Goal: Transaction & Acquisition: Purchase product/service

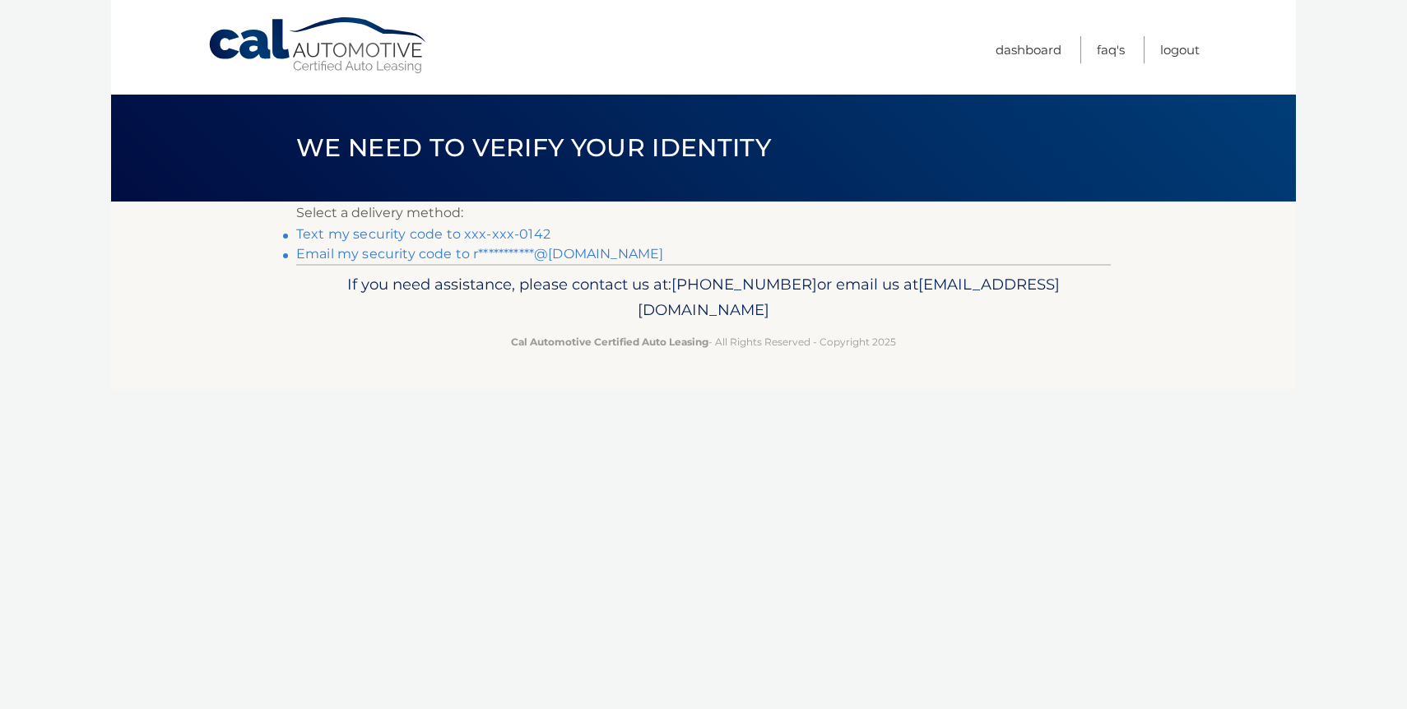
click at [491, 236] on link "Text my security code to xxx-xxx-0142" at bounding box center [423, 234] width 254 height 16
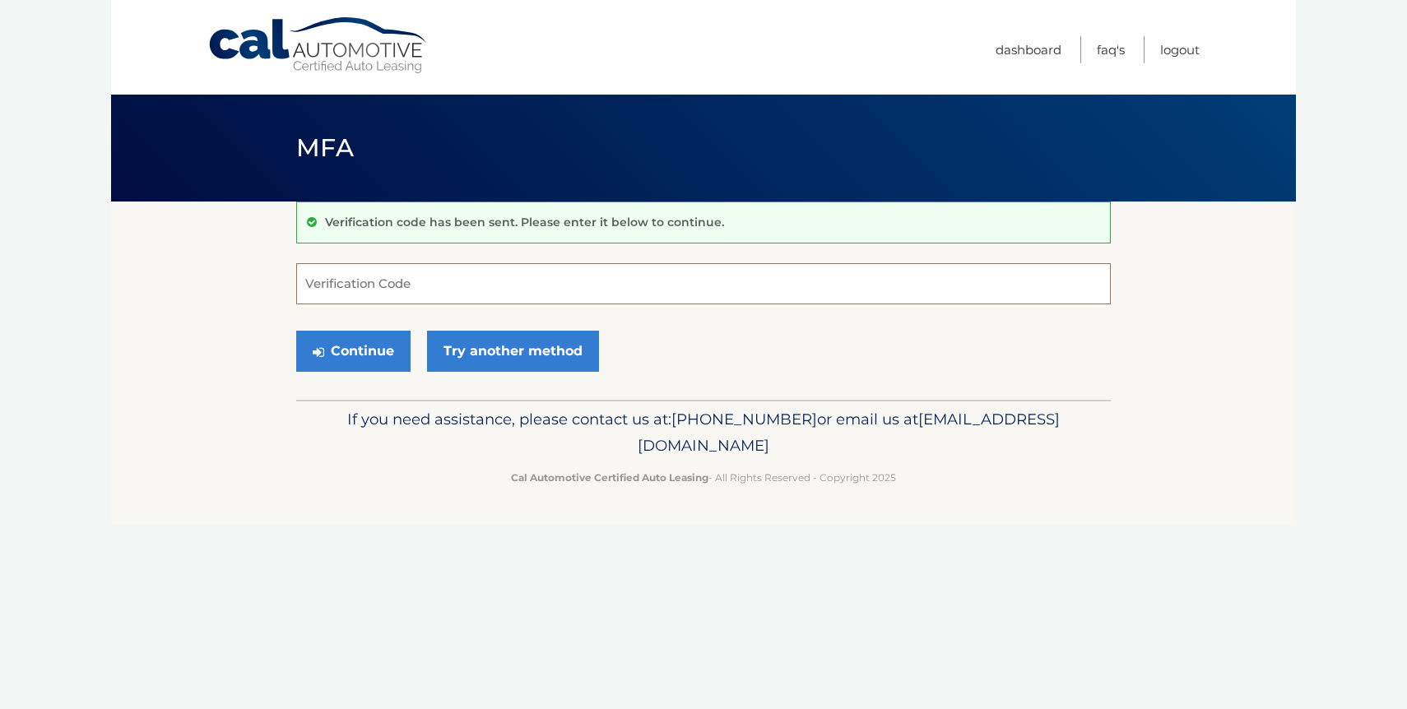
click at [473, 273] on input "Verification Code" at bounding box center [703, 283] width 815 height 41
type input "134036"
click at [365, 337] on button "Continue" at bounding box center [353, 351] width 114 height 41
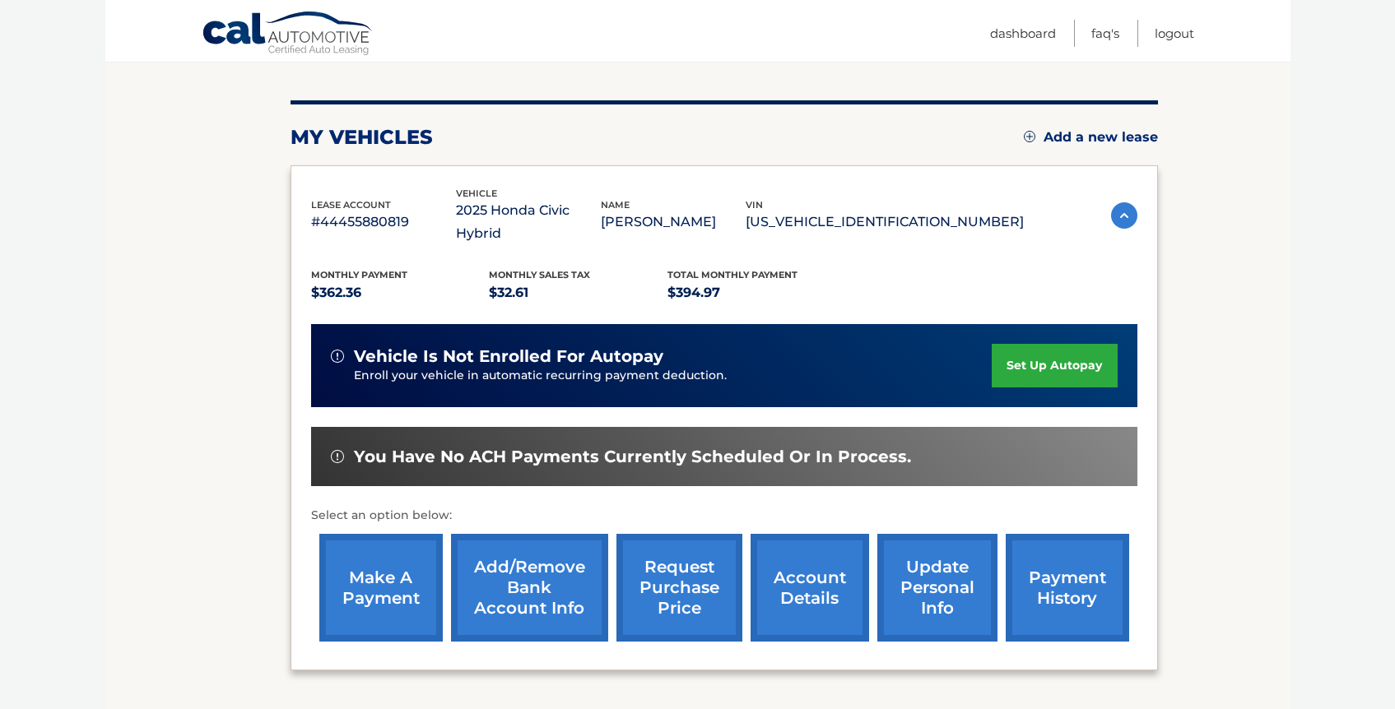
scroll to position [277, 0]
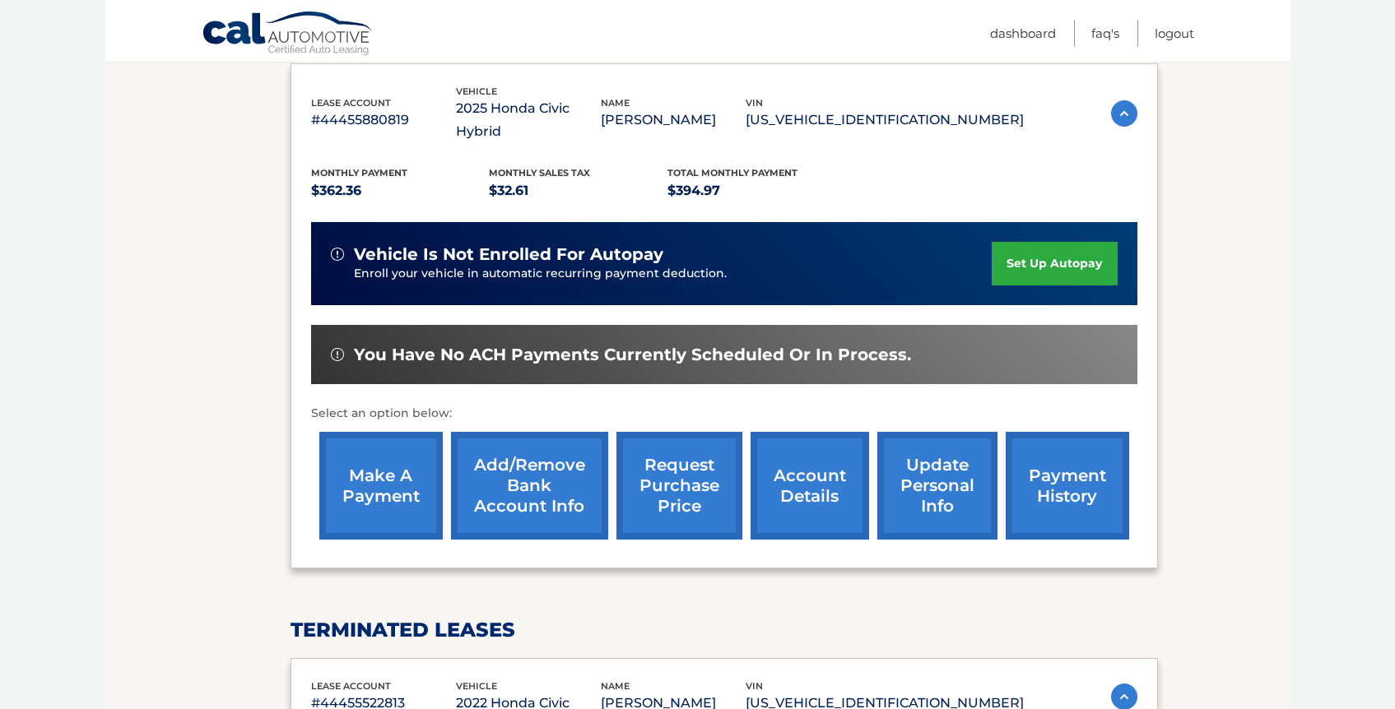
click at [393, 455] on link "make a payment" at bounding box center [380, 486] width 123 height 108
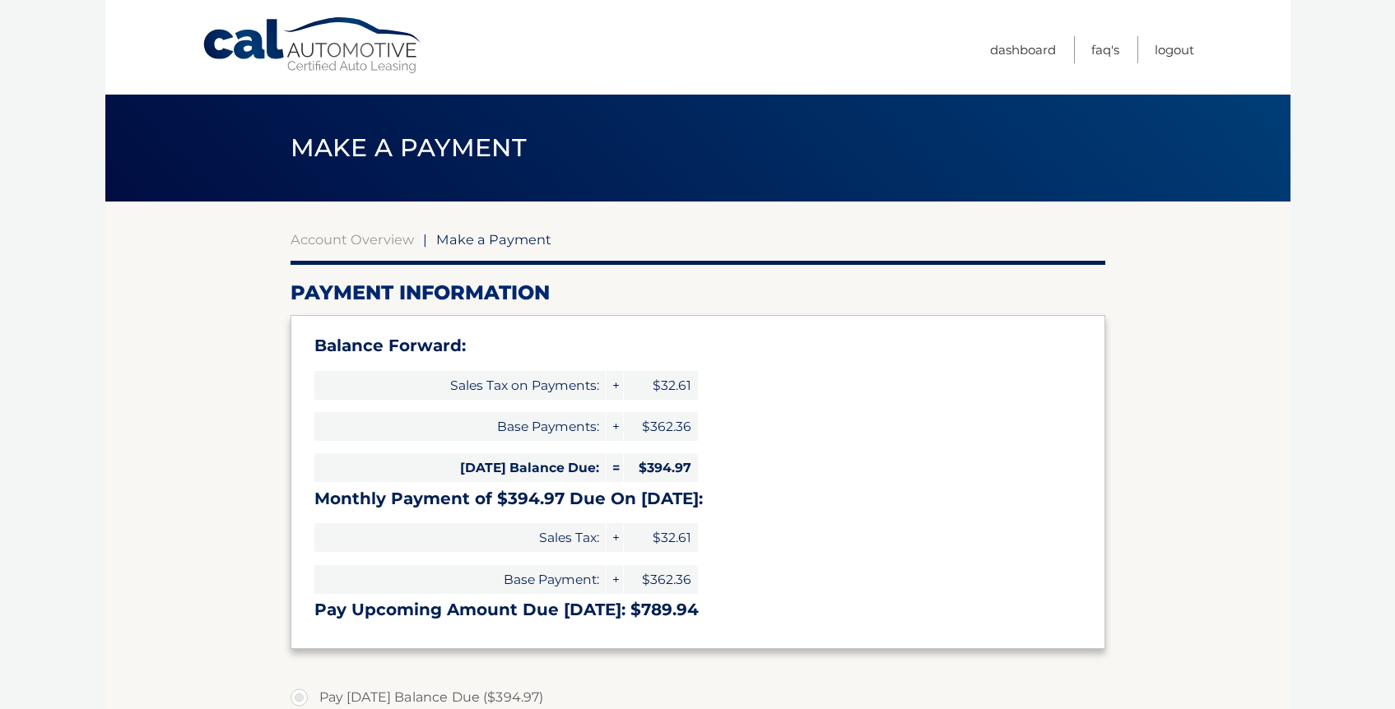
select select "NzU0NjVkZDUtNTYxZS00NTVlLWFhN2ItMWM0YzBkMjZhZDMz"
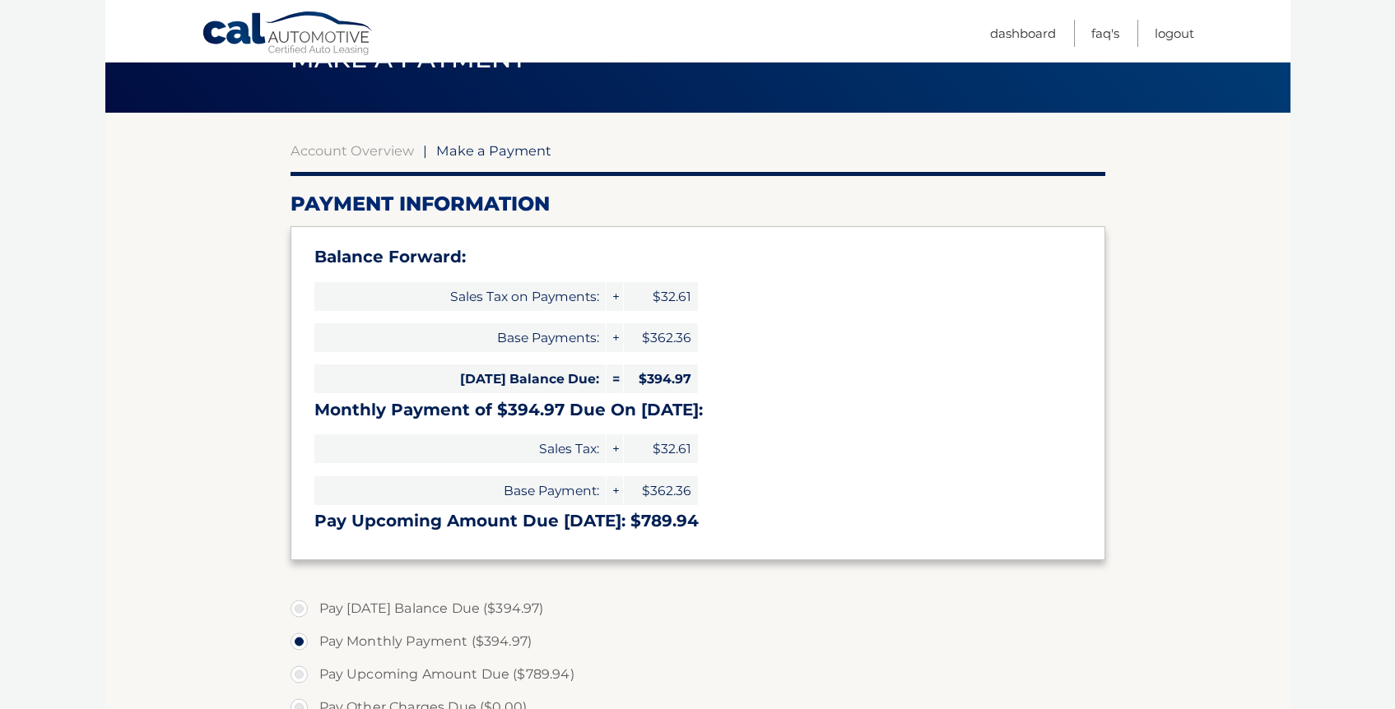
scroll to position [228, 0]
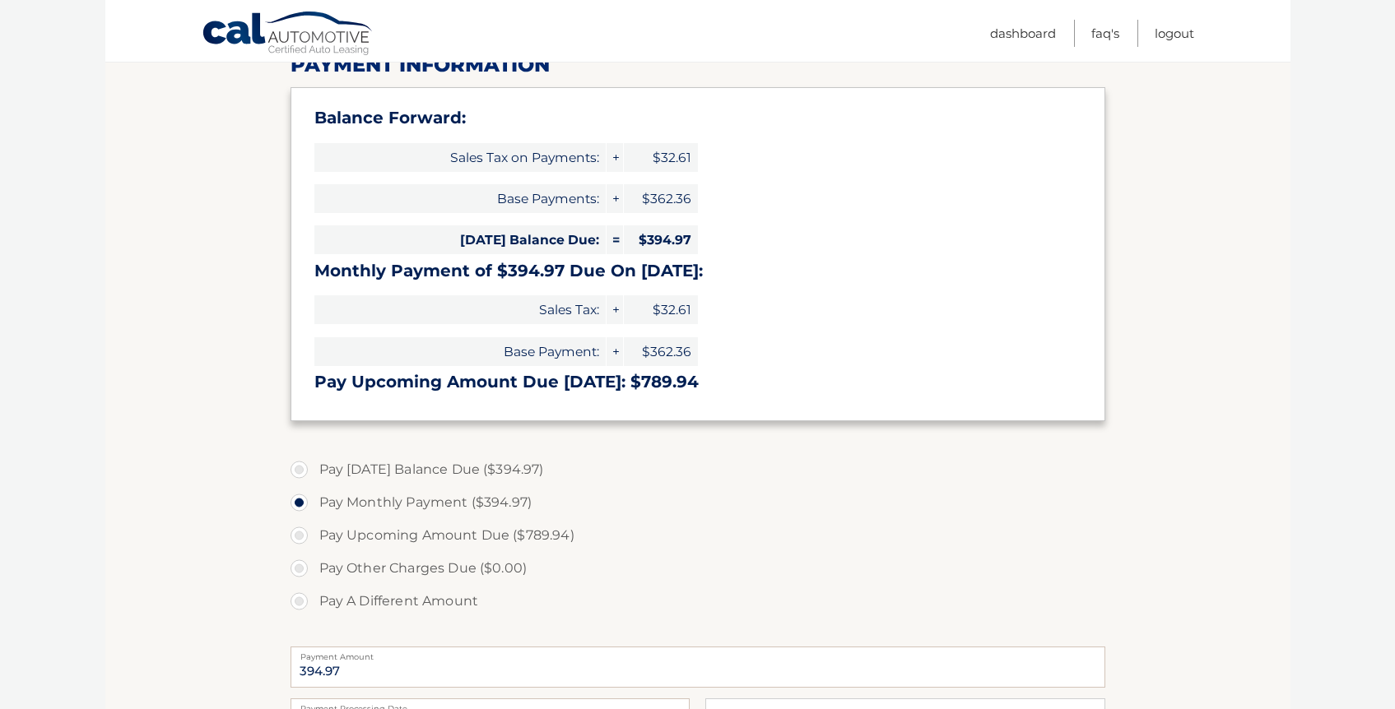
click at [304, 470] on label "Pay Today's Balance Due ($394.97)" at bounding box center [698, 470] width 815 height 33
click at [304, 470] on input "Pay Today's Balance Due ($394.97)" at bounding box center [305, 467] width 16 height 26
radio input "true"
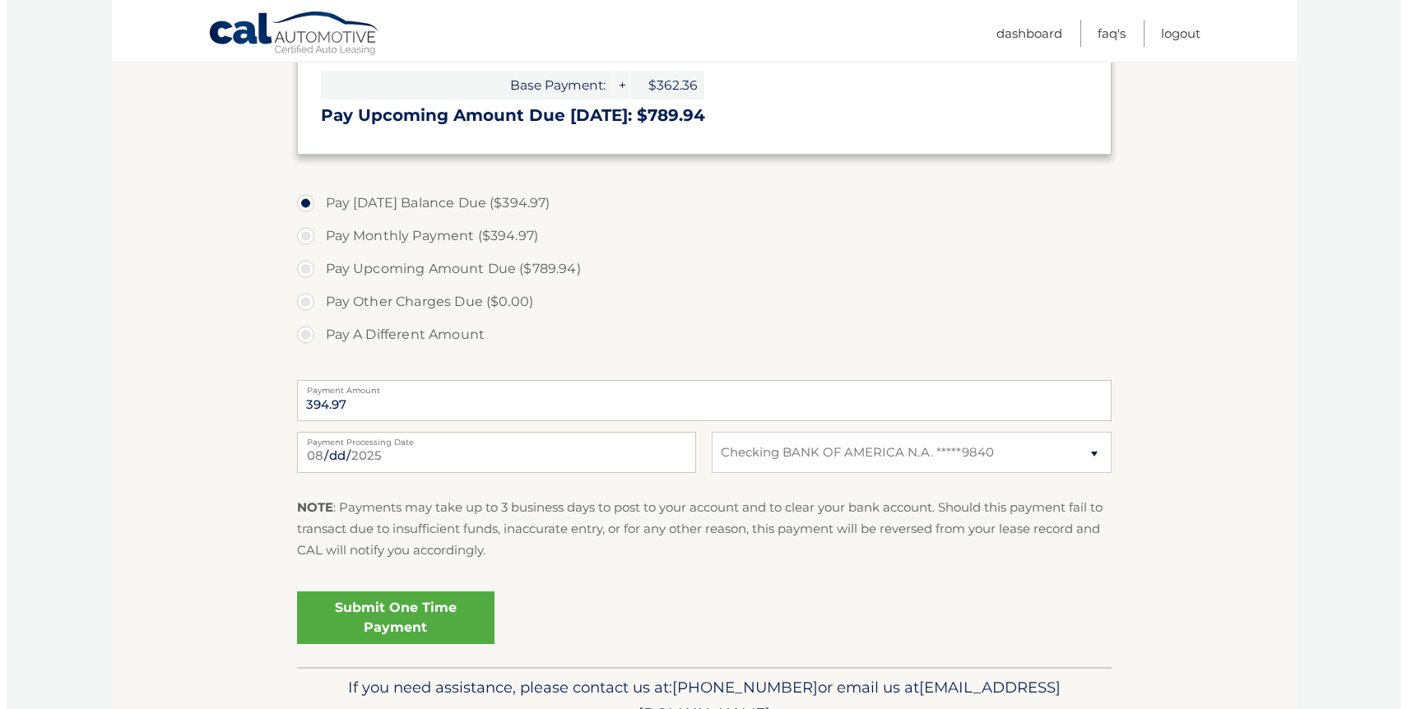
scroll to position [505, 0]
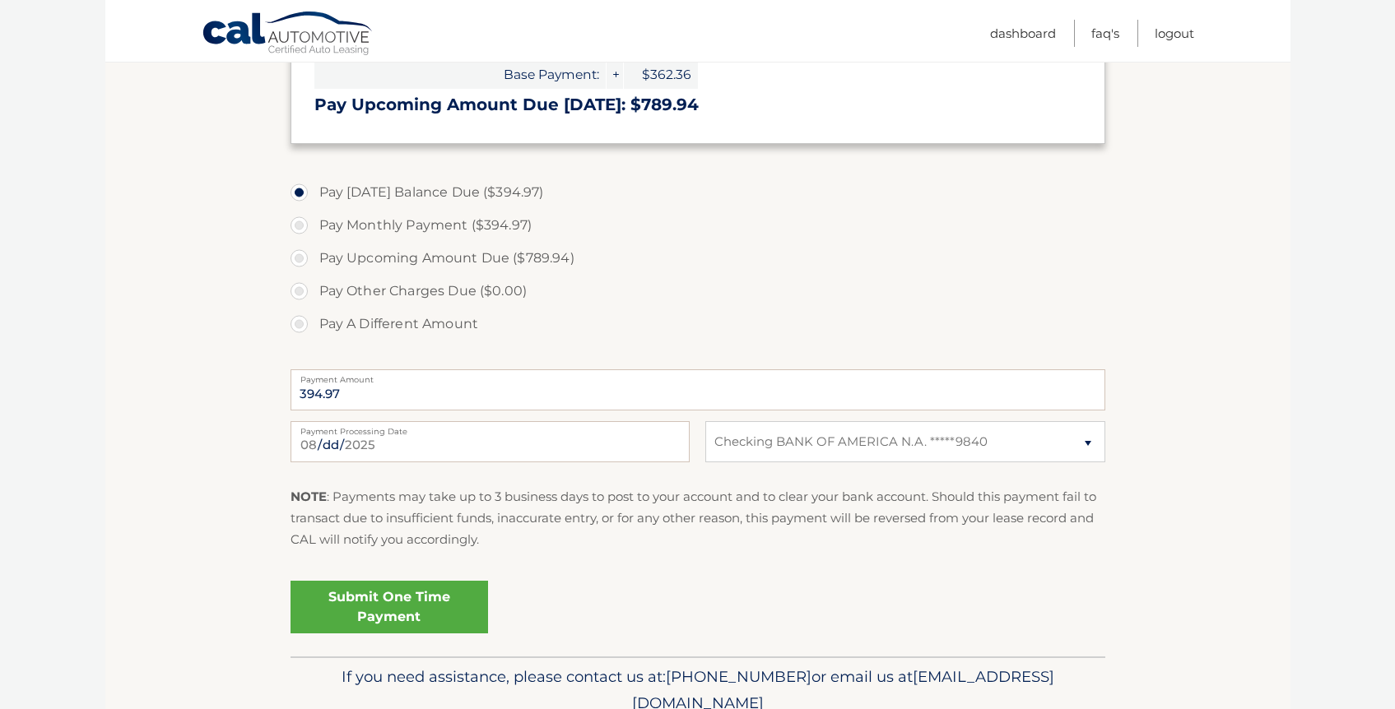
click at [351, 616] on link "Submit One Time Payment" at bounding box center [390, 607] width 198 height 53
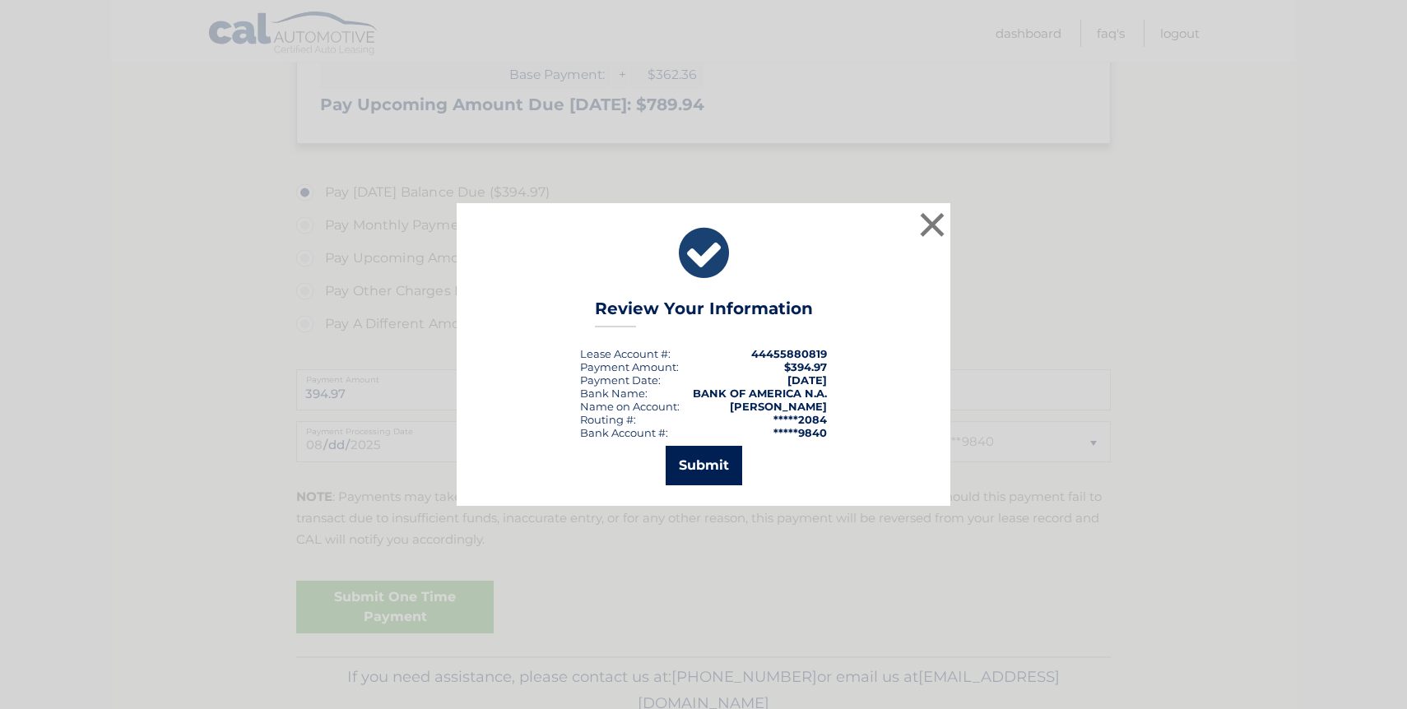
click at [716, 461] on button "Submit" at bounding box center [704, 466] width 77 height 40
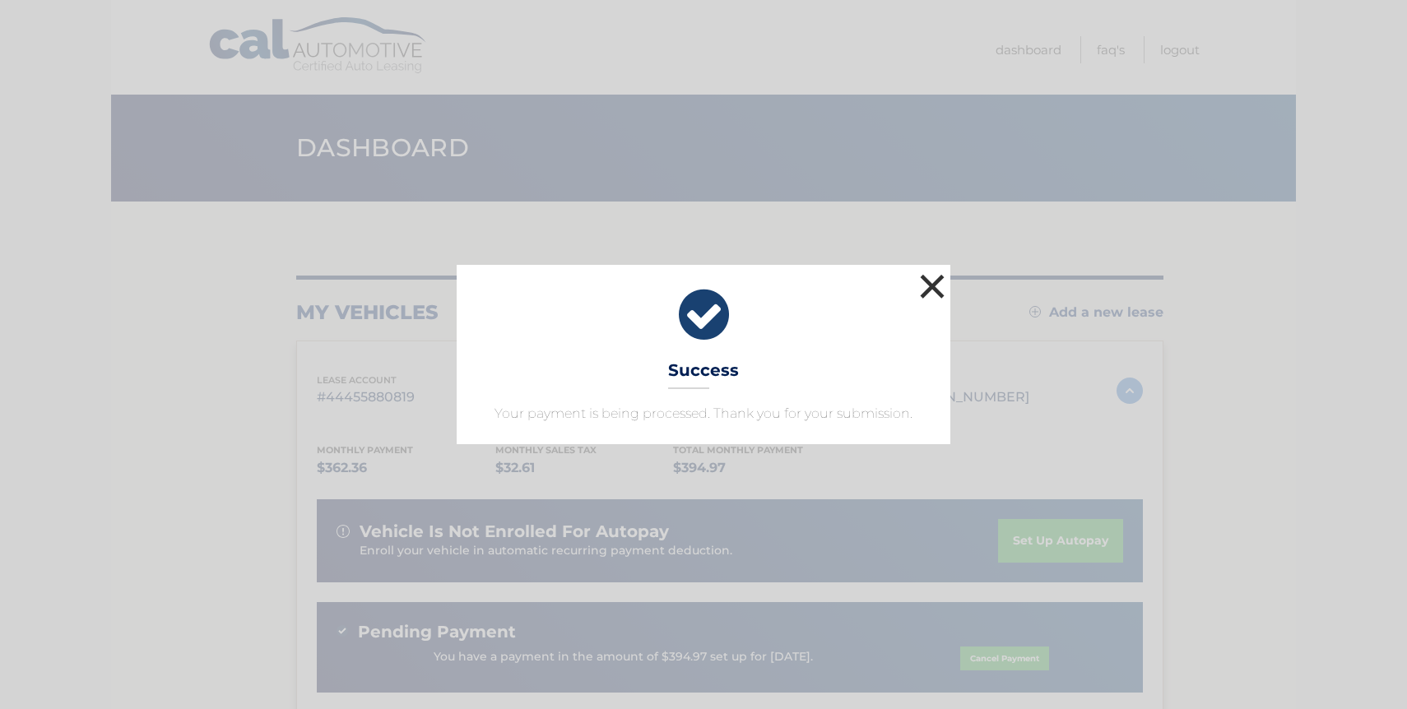
click at [941, 287] on button "×" at bounding box center [932, 286] width 33 height 33
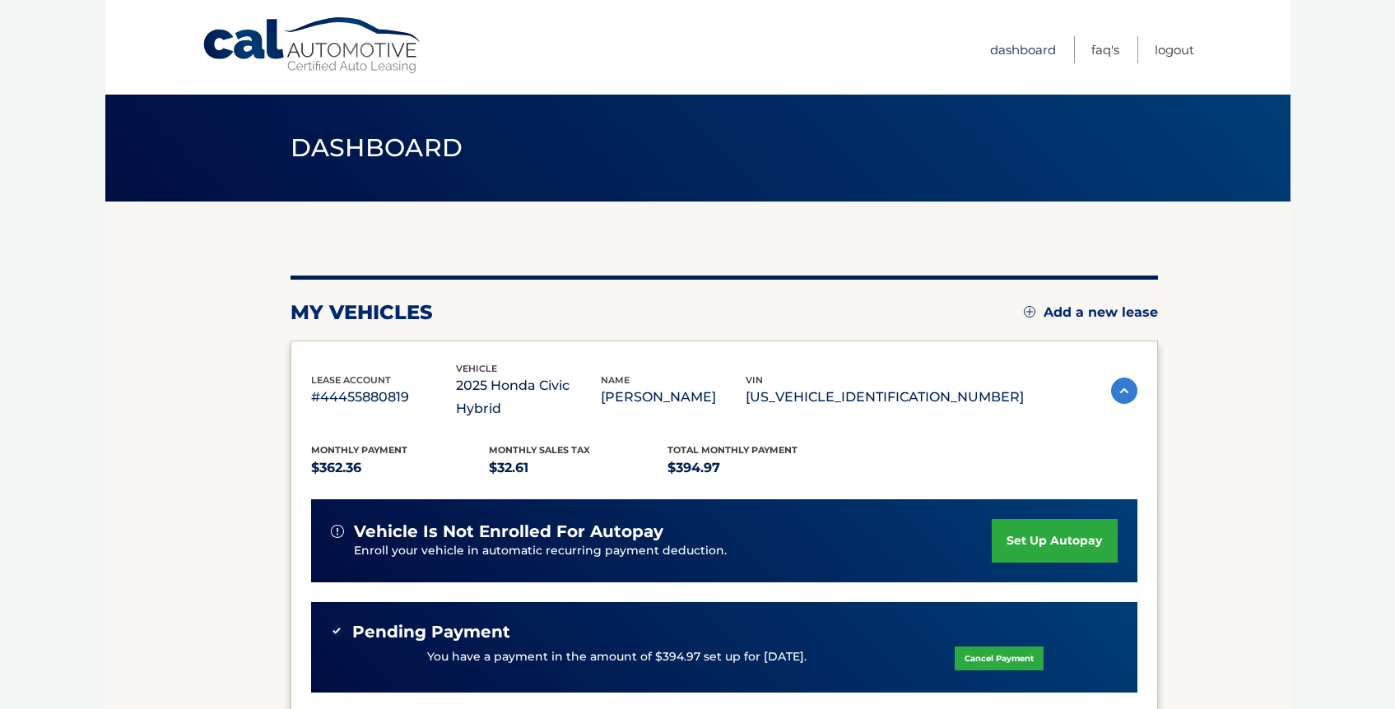
click at [1012, 44] on link "Dashboard" at bounding box center [1023, 49] width 66 height 27
click at [1180, 43] on link "Logout" at bounding box center [1175, 49] width 40 height 27
